Goal: Information Seeking & Learning: Learn about a topic

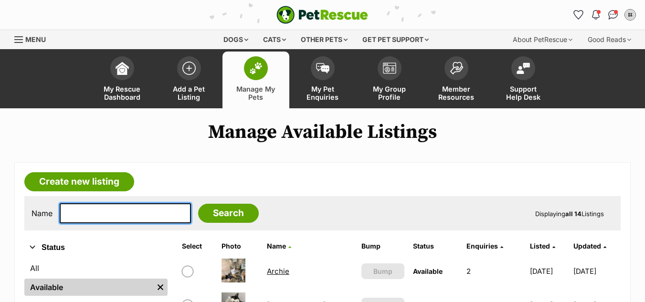
drag, startPoint x: 0, startPoint y: 0, endPoint x: 153, endPoint y: 216, distance: 264.4
click at [153, 216] on input "text" at bounding box center [125, 213] width 131 height 20
type input "pumpk"
click at [198, 204] on input "Search" at bounding box center [228, 213] width 61 height 19
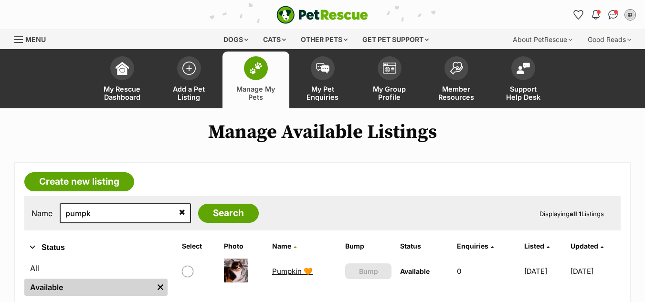
click at [292, 271] on link "Pumpkin 🧡" at bounding box center [292, 271] width 41 height 9
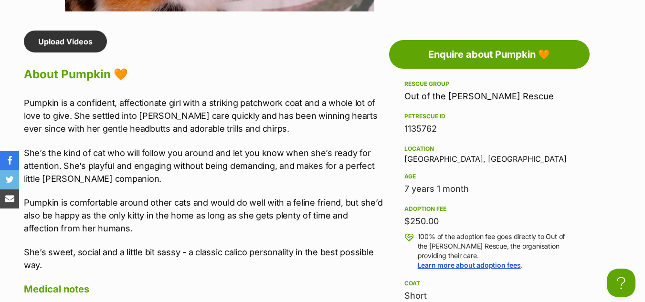
click at [231, 217] on p "Pumpkin is comfortable around other cats and would do well with a feline friend…" at bounding box center [204, 215] width 360 height 39
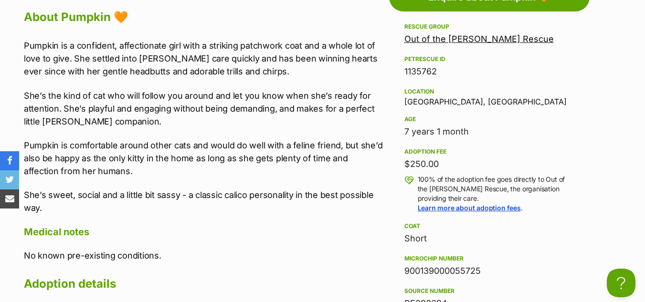
scroll to position [859, 0]
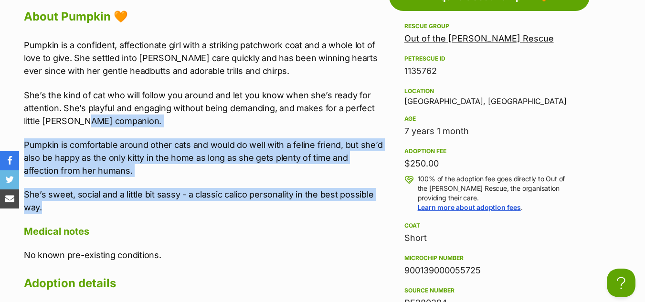
drag, startPoint x: 133, startPoint y: 210, endPoint x: 85, endPoint y: 122, distance: 99.8
click at [85, 122] on div "Pumpkin is a confident, affectionate girl with a striking patchwork coat and a …" at bounding box center [204, 126] width 360 height 175
click at [150, 160] on p "Pumpkin is comfortable around other cats and would do well with a feline friend…" at bounding box center [204, 157] width 360 height 39
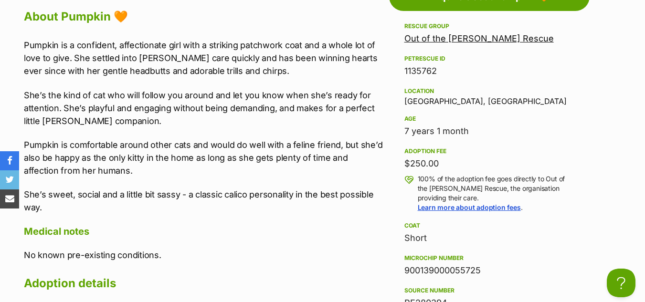
drag, startPoint x: 150, startPoint y: 160, endPoint x: 46, endPoint y: 130, distance: 108.3
drag, startPoint x: 46, startPoint y: 130, endPoint x: 281, endPoint y: 177, distance: 239.5
drag, startPoint x: 281, startPoint y: 177, endPoint x: 203, endPoint y: 171, distance: 77.6
drag, startPoint x: 203, startPoint y: 171, endPoint x: 176, endPoint y: 180, distance: 29.1
click at [176, 180] on div "Pumpkin is a confident, affectionate girl with a striking patchwork coat and a …" at bounding box center [204, 126] width 360 height 175
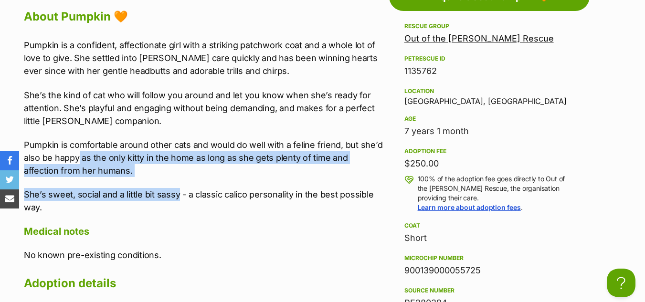
drag, startPoint x: 176, startPoint y: 180, endPoint x: 77, endPoint y: 149, distance: 103.4
click at [77, 149] on div "Pumpkin is a confident, affectionate girl with a striking patchwork coat and a …" at bounding box center [204, 126] width 360 height 175
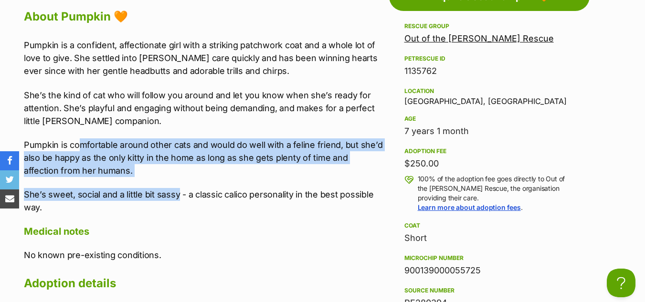
click at [109, 179] on div "Pumpkin is a confident, affectionate girl with a striking patchwork coat and a …" at bounding box center [204, 126] width 360 height 175
